Goal: Understand process/instructions: Learn how to perform a task or action

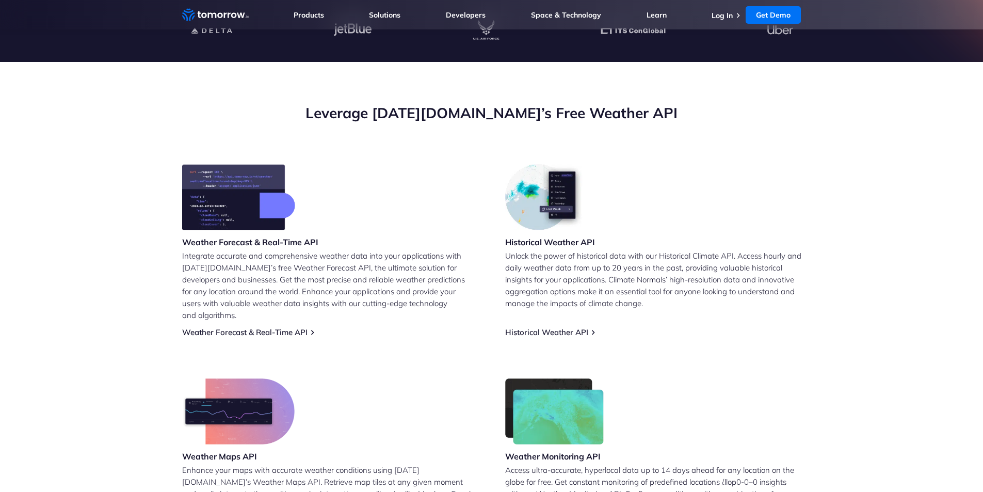
scroll to position [103, 0]
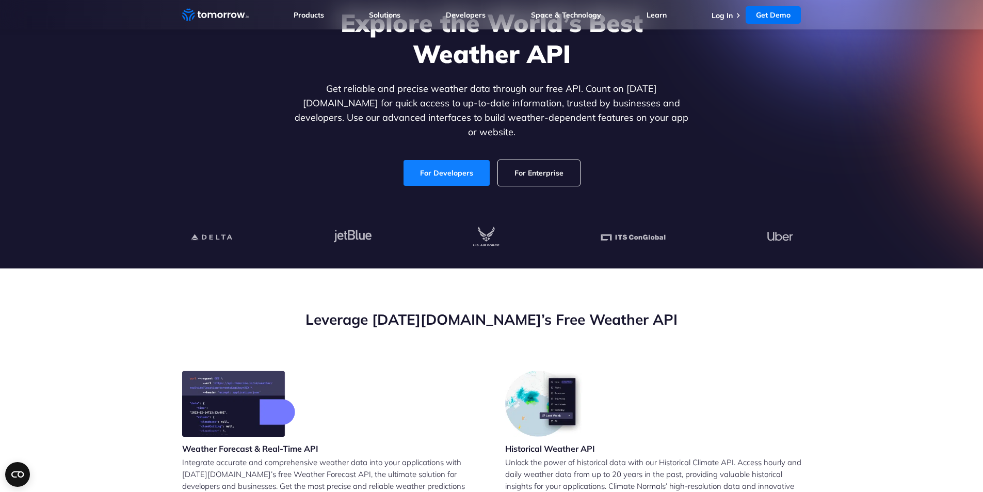
click at [441, 160] on link "For Developers" at bounding box center [447, 173] width 86 height 26
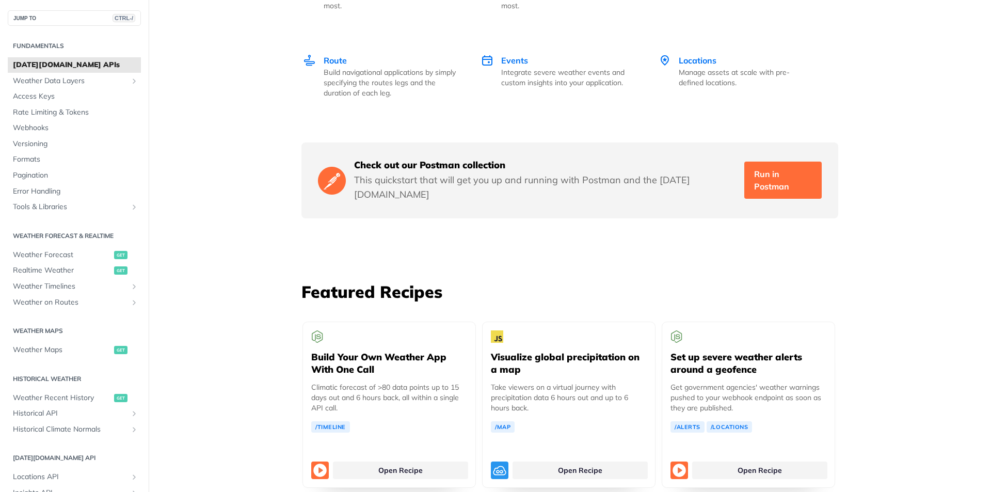
scroll to position [1703, 0]
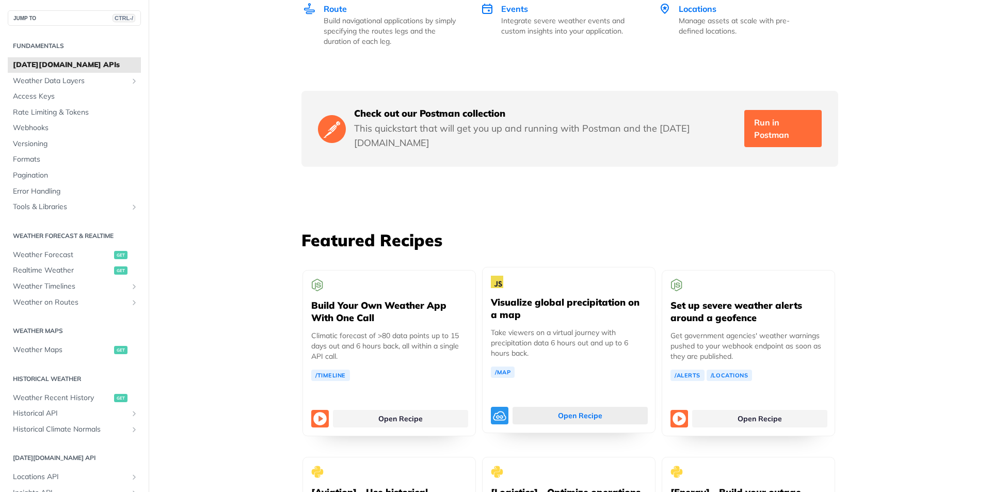
click at [565, 407] on link "Open Recipe" at bounding box center [579, 416] width 135 height 18
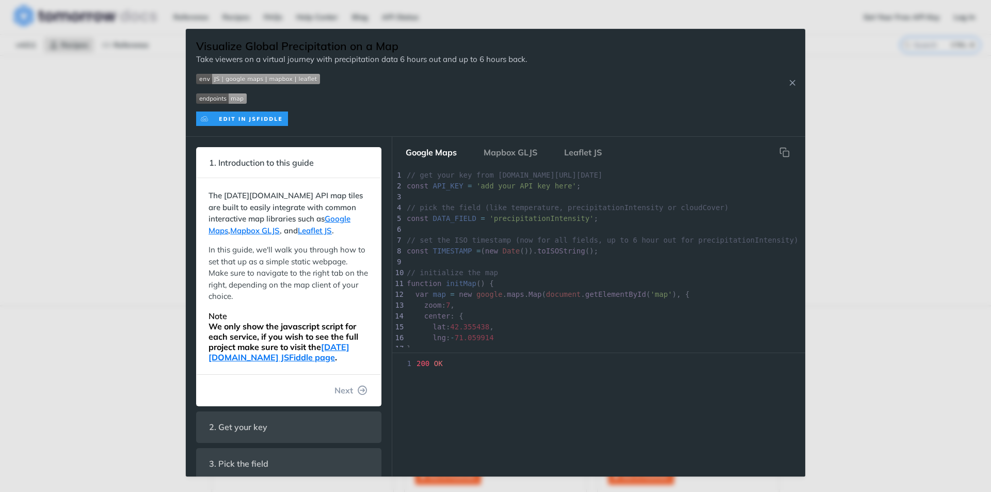
scroll to position [124, 0]
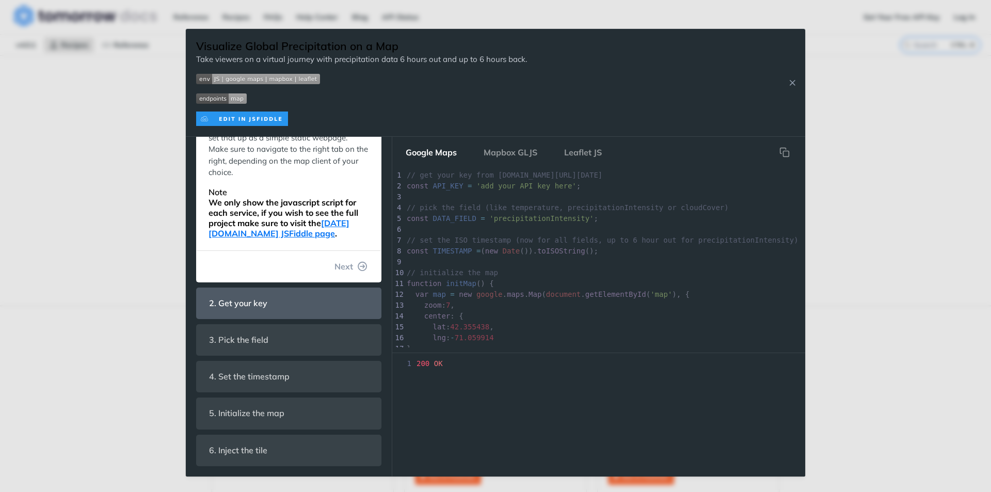
click at [340, 270] on span "Next" at bounding box center [343, 266] width 19 height 12
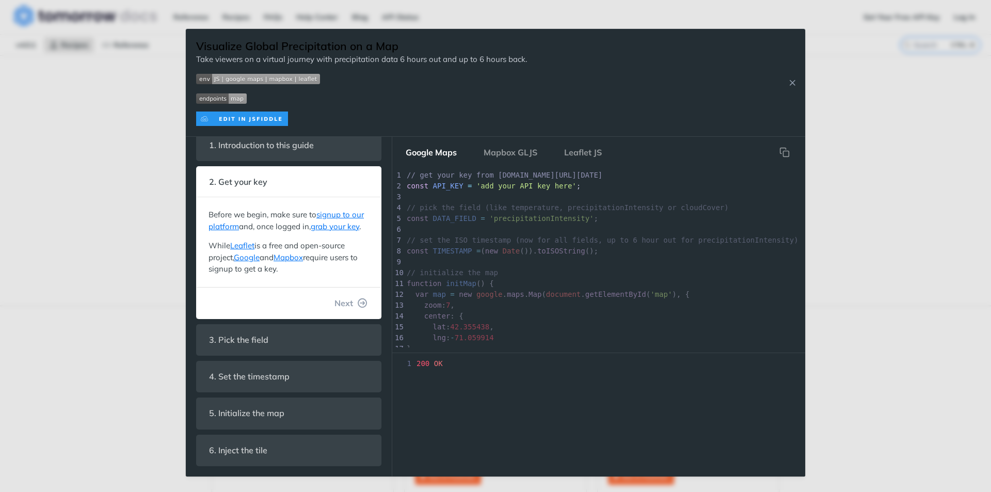
scroll to position [227, 0]
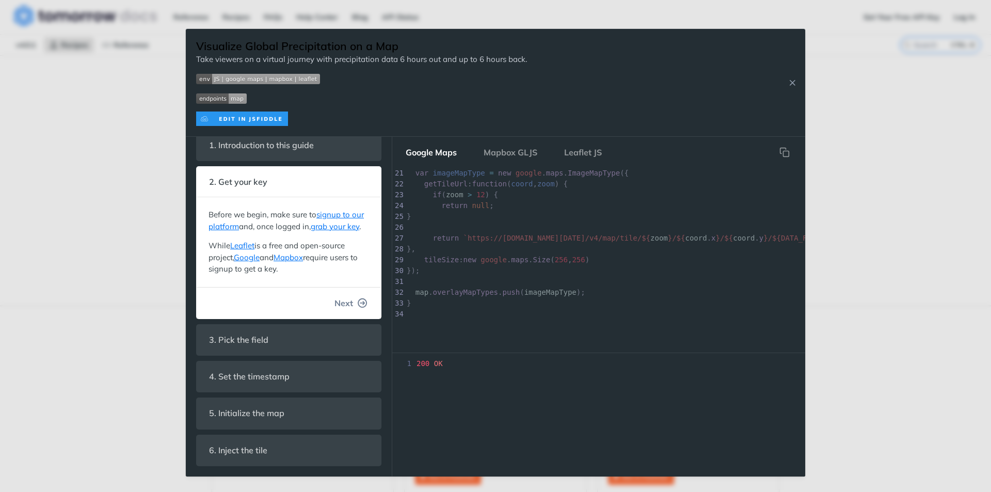
click at [335, 295] on button "Next" at bounding box center [351, 303] width 50 height 21
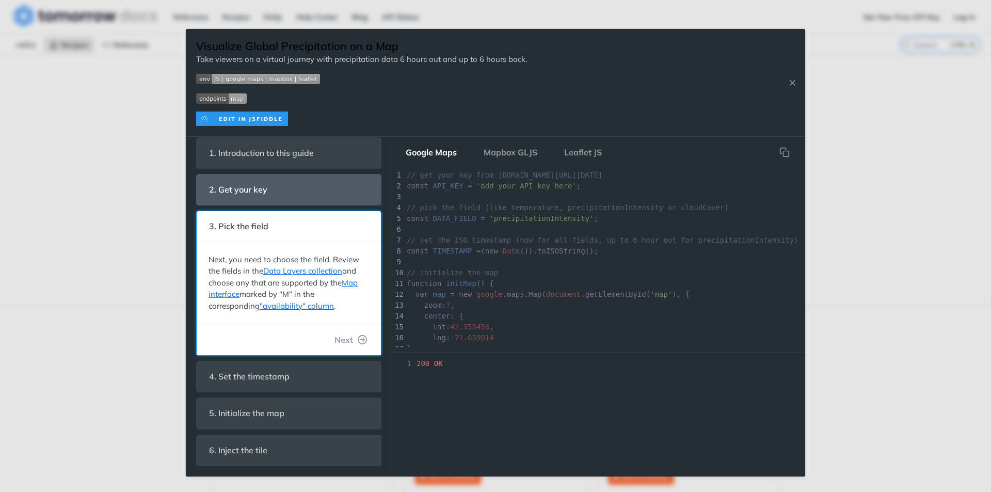
scroll to position [18, 0]
click at [335, 296] on p "Next, you need to choose the field. Review the fields in the Data Layers collec…" at bounding box center [288, 283] width 160 height 58
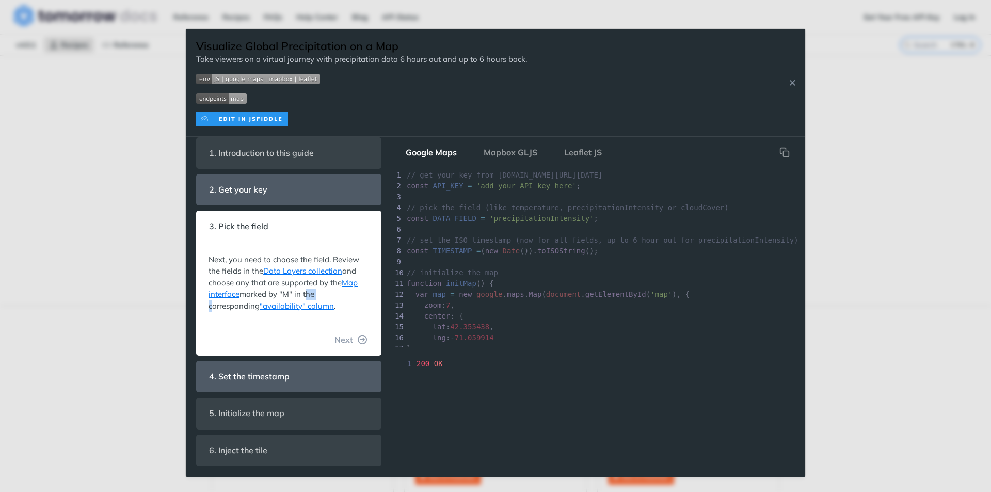
click at [336, 347] on button "Next" at bounding box center [351, 339] width 50 height 21
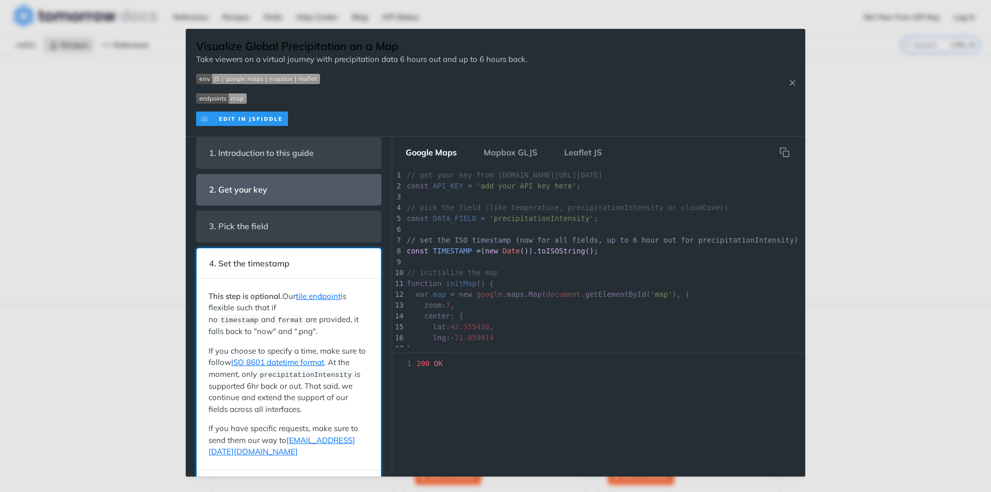
scroll to position [24, 0]
click at [336, 346] on p "If you choose to specify a time, make sure to follow ISO 8601 datetime format .…" at bounding box center [288, 380] width 160 height 70
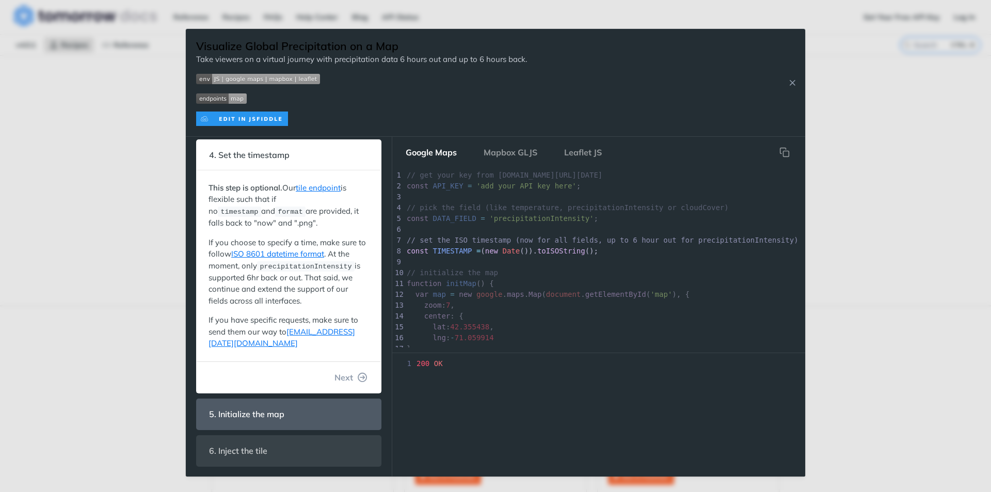
click at [346, 378] on button "Next" at bounding box center [351, 377] width 50 height 21
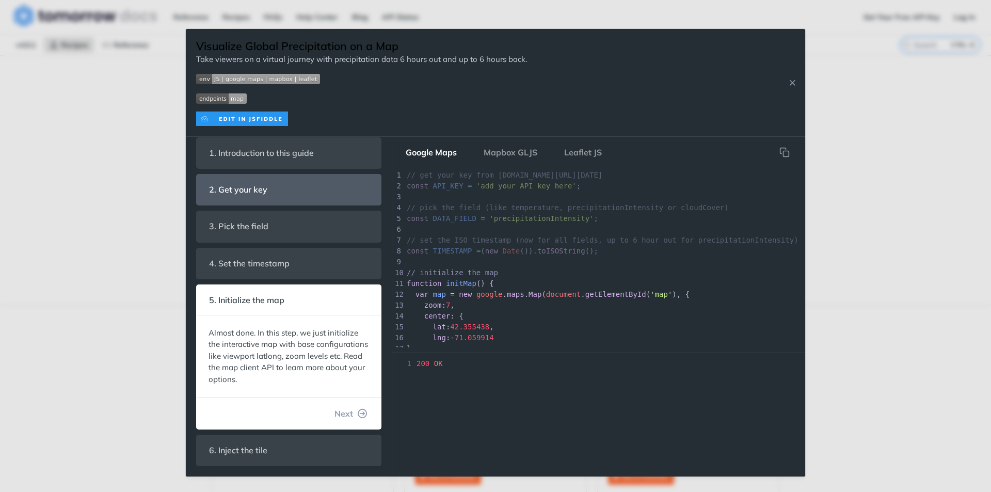
scroll to position [49, 0]
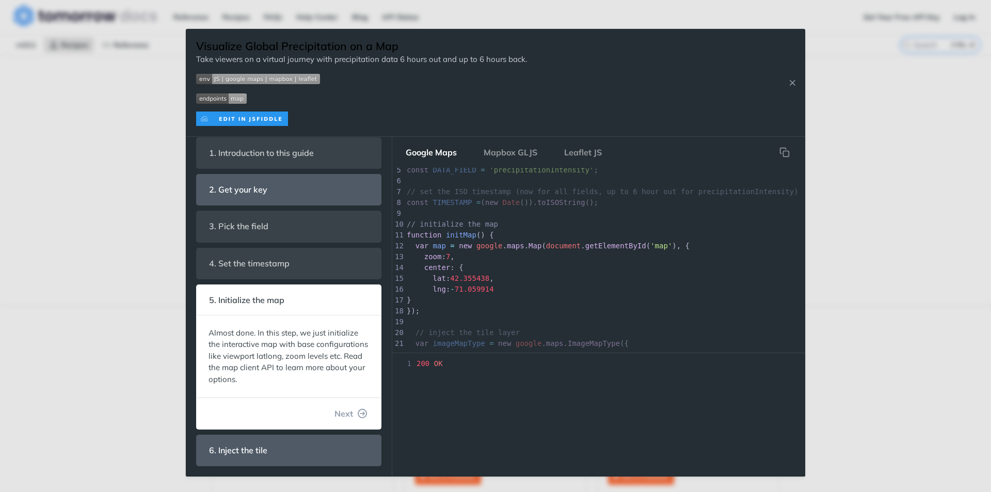
click at [358, 416] on icon "button" at bounding box center [362, 413] width 9 height 9
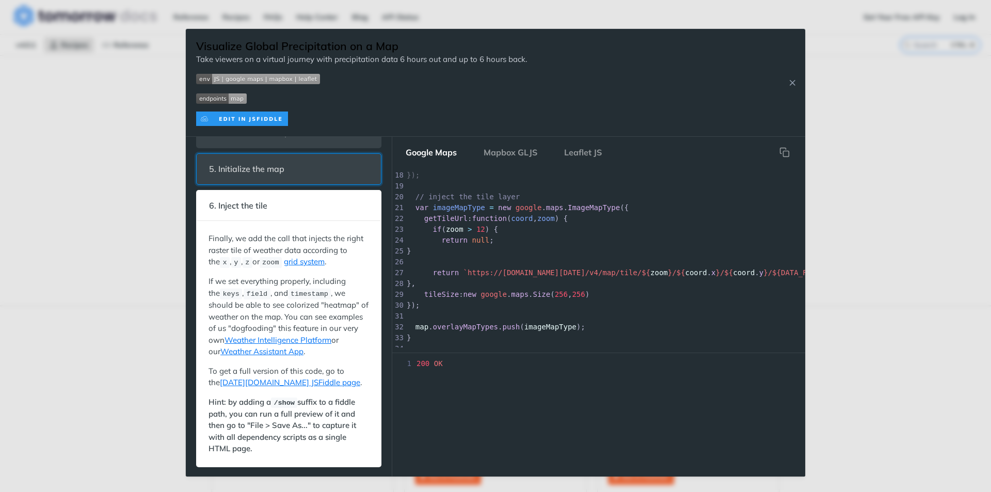
scroll to position [227, 0]
